Goal: Task Accomplishment & Management: Complete application form

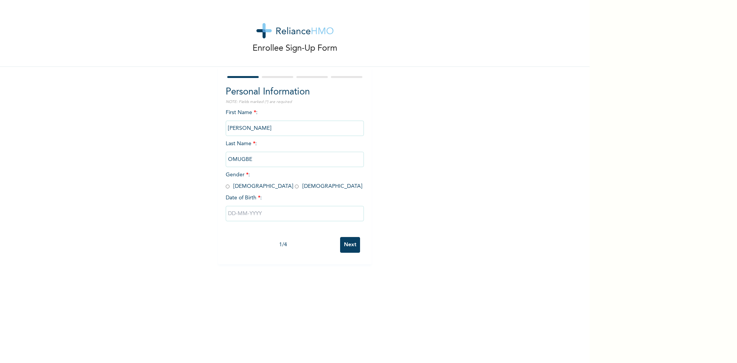
click at [348, 247] on input "Next" at bounding box center [350, 245] width 20 height 16
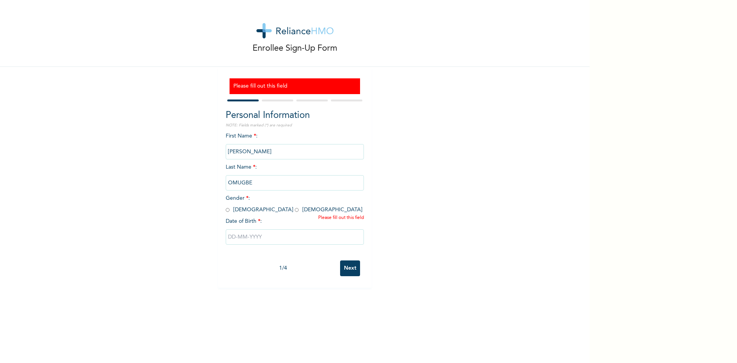
click at [348, 247] on div at bounding box center [295, 236] width 138 height 23
click at [345, 268] on input "Next" at bounding box center [350, 268] width 20 height 16
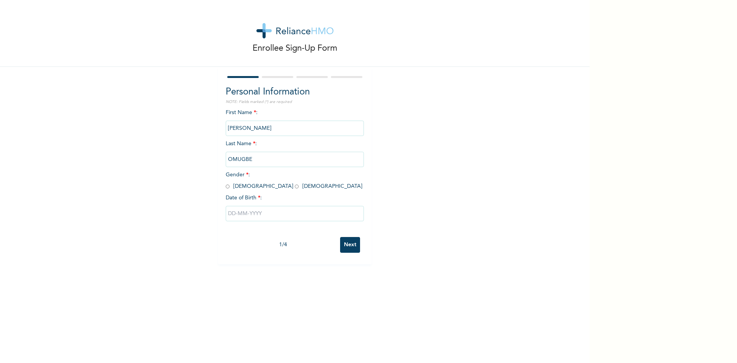
click at [345, 247] on input "Next" at bounding box center [350, 245] width 20 height 16
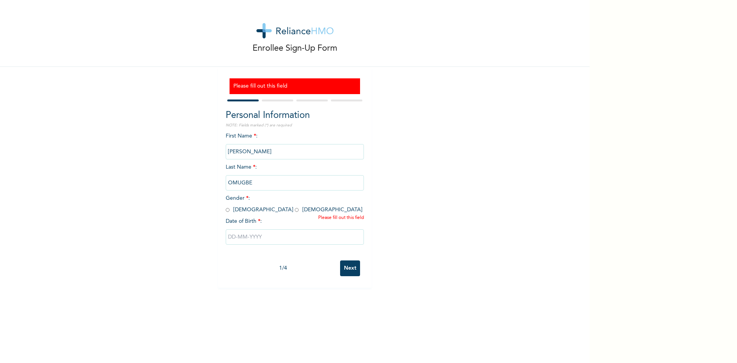
click at [349, 269] on input "Next" at bounding box center [350, 268] width 20 height 16
click at [345, 268] on input "Next" at bounding box center [350, 268] width 20 height 16
drag, startPoint x: 586, startPoint y: 353, endPoint x: 538, endPoint y: 328, distance: 53.7
click at [538, 328] on div "Enrollee Sign-Up Form Please fill out this field Personal Information NOTE: Fie…" at bounding box center [294, 181] width 589 height 363
click at [349, 269] on input "Next" at bounding box center [350, 268] width 20 height 16
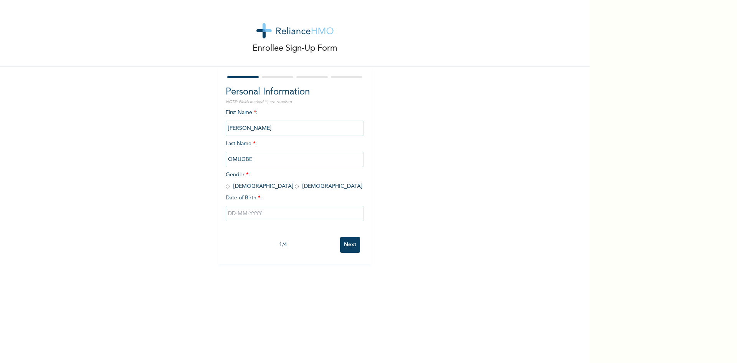
click at [349, 245] on input "Next" at bounding box center [350, 245] width 20 height 16
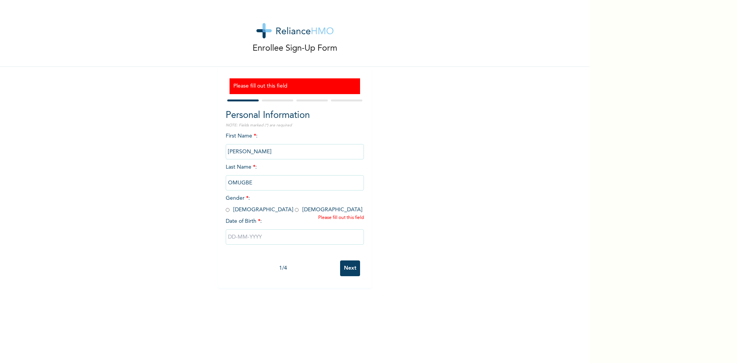
click at [347, 270] on input "Next" at bounding box center [350, 268] width 20 height 16
click at [350, 270] on input "Next" at bounding box center [350, 268] width 20 height 16
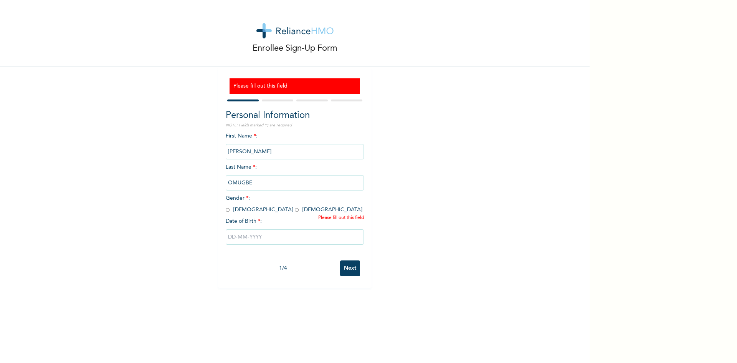
click at [348, 268] on input "Next" at bounding box center [350, 268] width 20 height 16
click at [350, 273] on input "Next" at bounding box center [350, 268] width 20 height 16
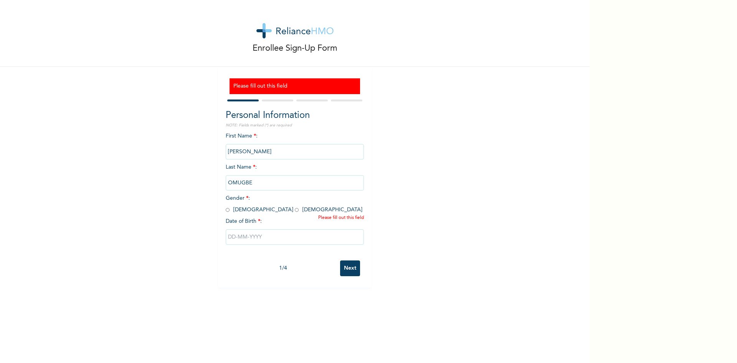
click at [350, 273] on input "Next" at bounding box center [350, 268] width 20 height 16
click at [344, 270] on input "Next" at bounding box center [350, 268] width 20 height 16
click at [351, 267] on input "Next" at bounding box center [350, 268] width 20 height 16
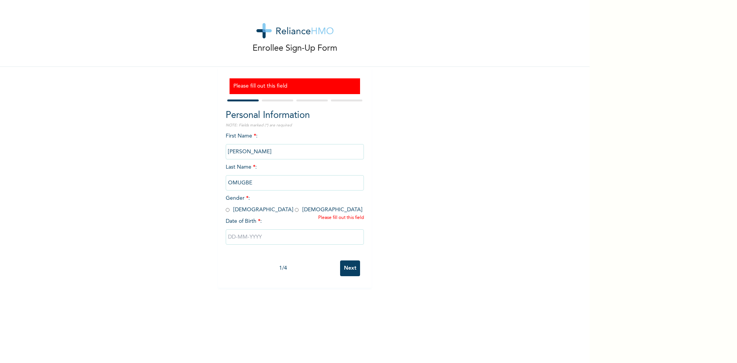
click at [351, 267] on input "Next" at bounding box center [350, 268] width 20 height 16
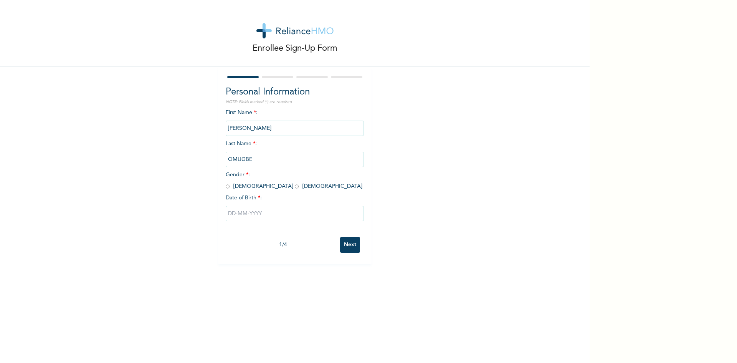
click at [345, 246] on input "Next" at bounding box center [350, 245] width 20 height 16
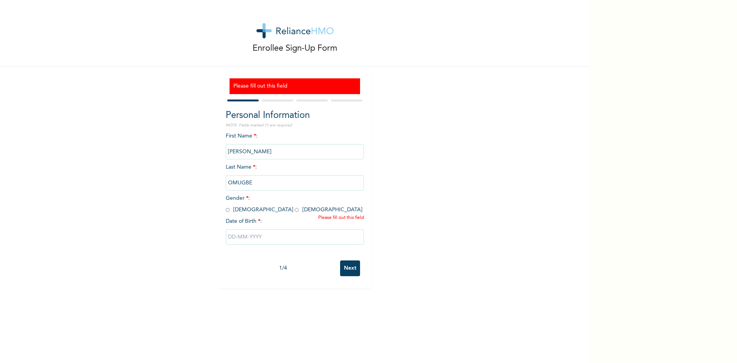
click at [226, 209] on input "radio" at bounding box center [228, 209] width 4 height 7
radio input "true"
click at [239, 235] on input "text" at bounding box center [295, 236] width 138 height 15
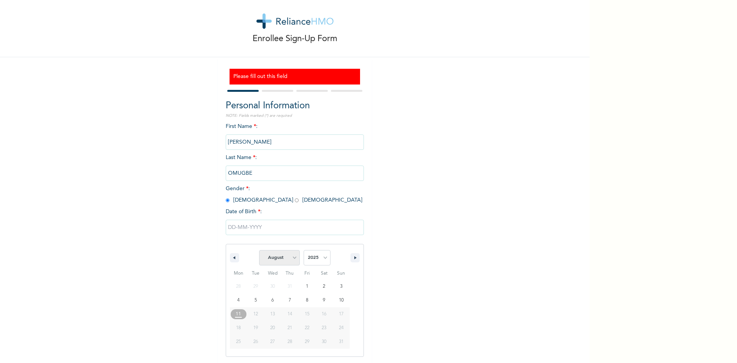
click at [290, 258] on select "January February March April May June July August September October November De…" at bounding box center [279, 257] width 41 height 15
select select "4"
click at [259, 250] on select "January February March April May June July August September October November De…" at bounding box center [279, 257] width 41 height 15
click at [321, 257] on select "2025 2024 2023 2022 2021 2020 2019 2018 2017 2016 2015 2014 2013 2012 2011 2010…" at bounding box center [317, 257] width 27 height 15
select select "1970"
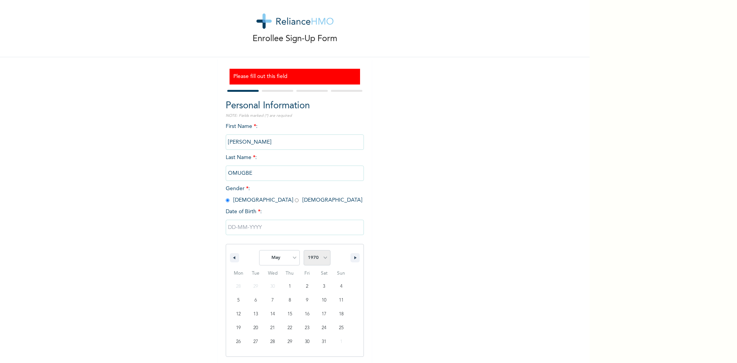
click at [304, 250] on select "2025 2024 2023 2022 2021 2020 2019 2018 2017 2016 2015 2014 2013 2012 2011 2010…" at bounding box center [317, 257] width 27 height 15
type input "05/03/1970"
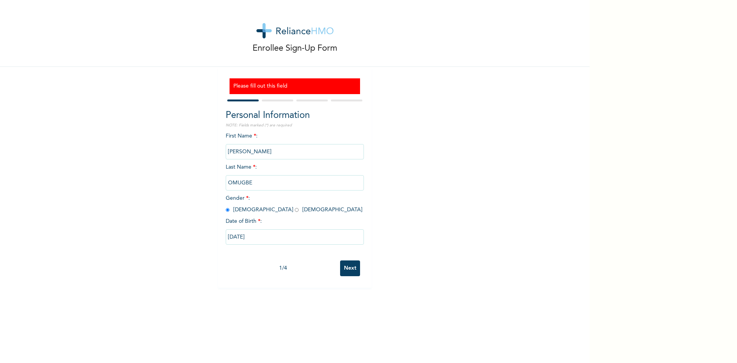
scroll to position [0, 0]
click at [346, 269] on input "Next" at bounding box center [350, 268] width 20 height 16
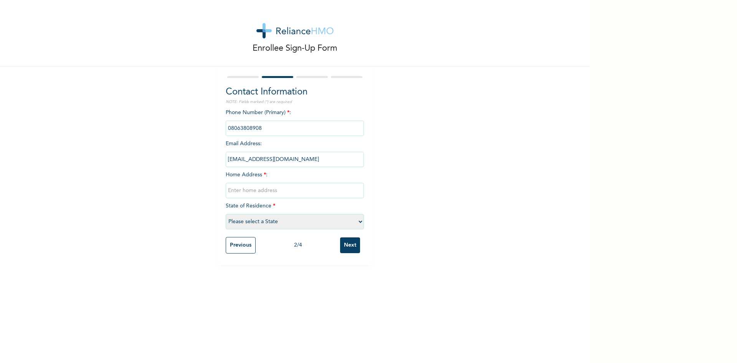
click at [340, 237] on input "Next" at bounding box center [350, 245] width 20 height 16
type input "S"
type input "EDION STREET OTERI, UGHELLI"
click at [355, 221] on select "Please select a State Abia Abuja (FCT) Adamawa Akwa Ibom Anambra Bauchi Bayelsa…" at bounding box center [295, 221] width 138 height 15
select select "10"
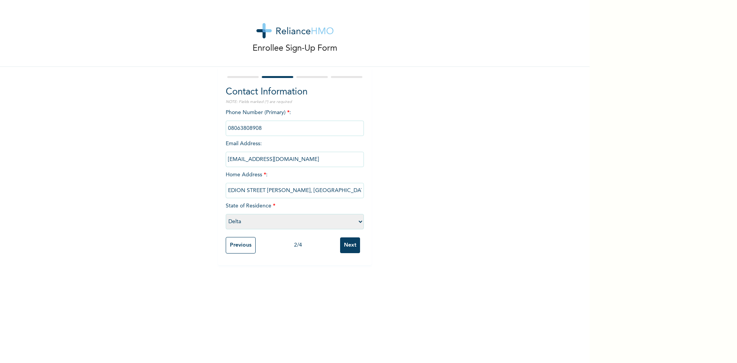
click at [226, 214] on select "Please select a State Abia Abuja (FCT) Adamawa Akwa Ibom Anambra Bauchi Bayelsa…" at bounding box center [295, 221] width 138 height 15
click at [347, 247] on input "Next" at bounding box center [350, 245] width 20 height 16
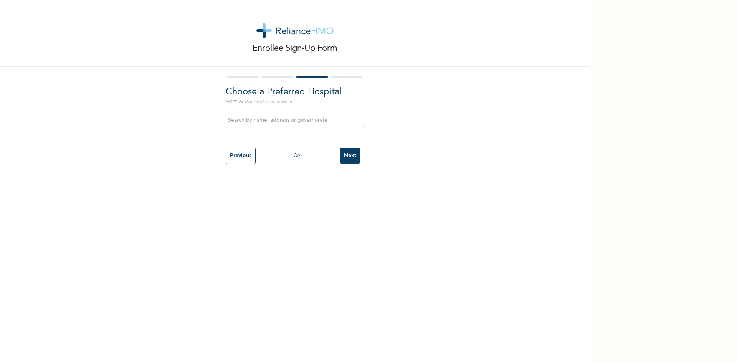
click at [230, 157] on input "Previous" at bounding box center [241, 155] width 30 height 16
select select "10"
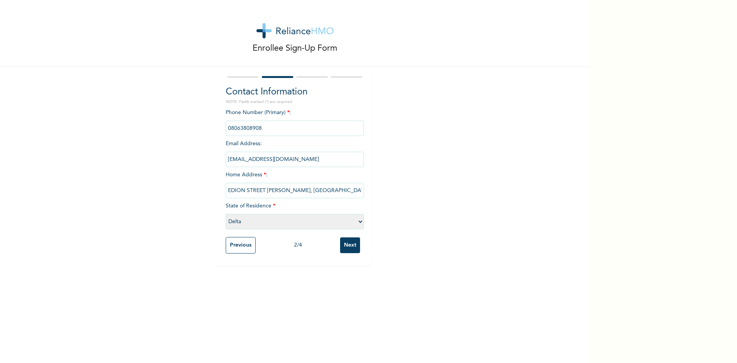
click at [348, 246] on input "Next" at bounding box center [350, 245] width 20 height 16
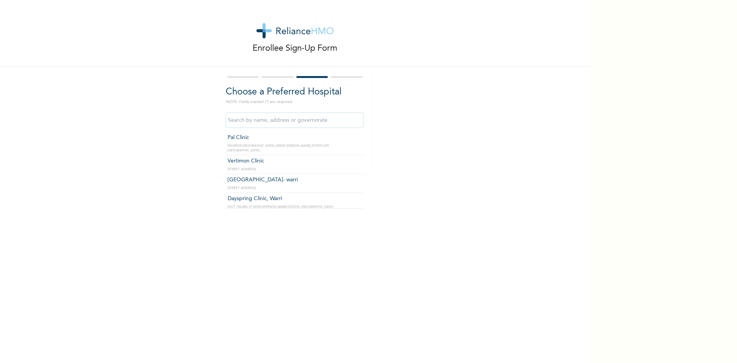
click at [318, 121] on input "text" at bounding box center [295, 119] width 138 height 15
type input "KOWA CLINICS"
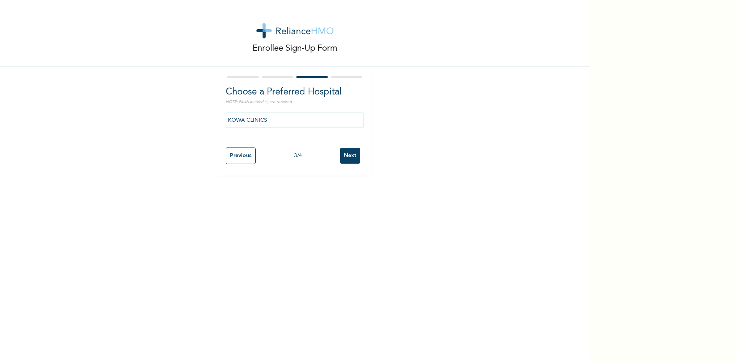
click at [346, 157] on input "Next" at bounding box center [350, 156] width 20 height 16
